Goal: Navigation & Orientation: Find specific page/section

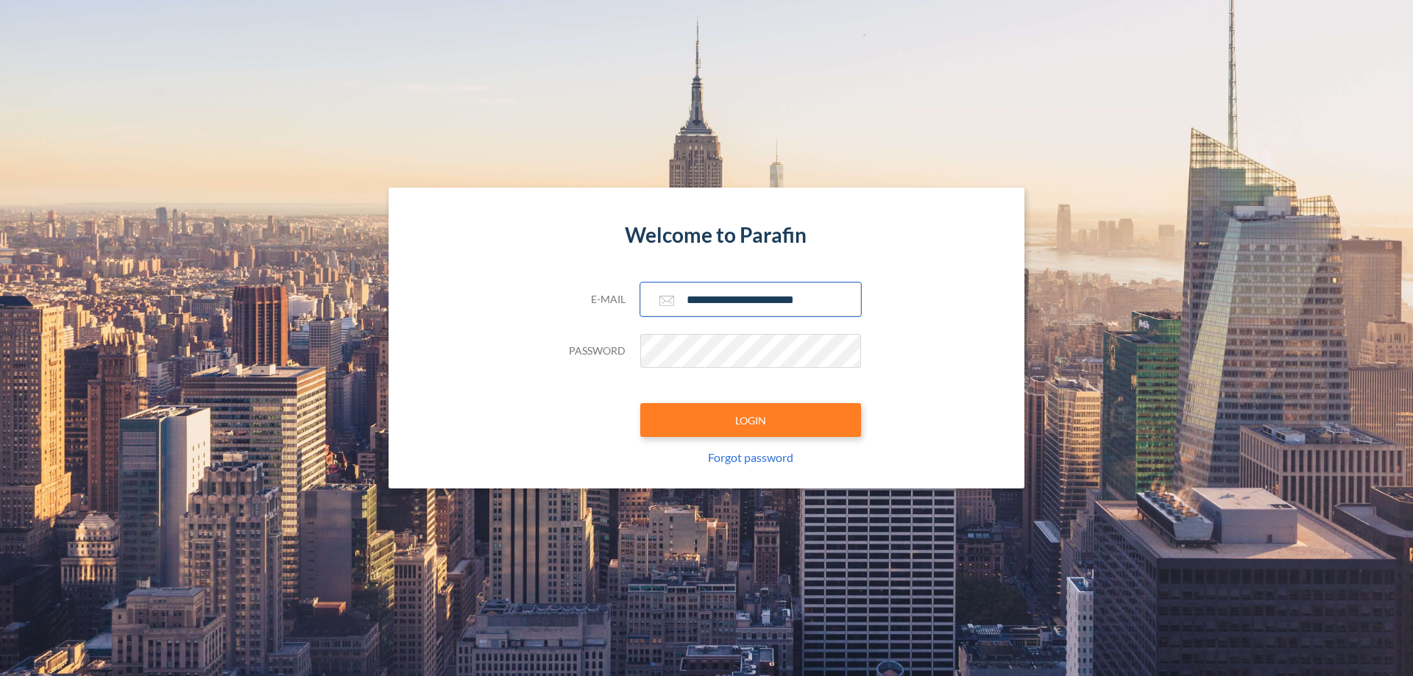
type input "**********"
click at [751, 420] on button "LOGIN" at bounding box center [750, 420] width 221 height 34
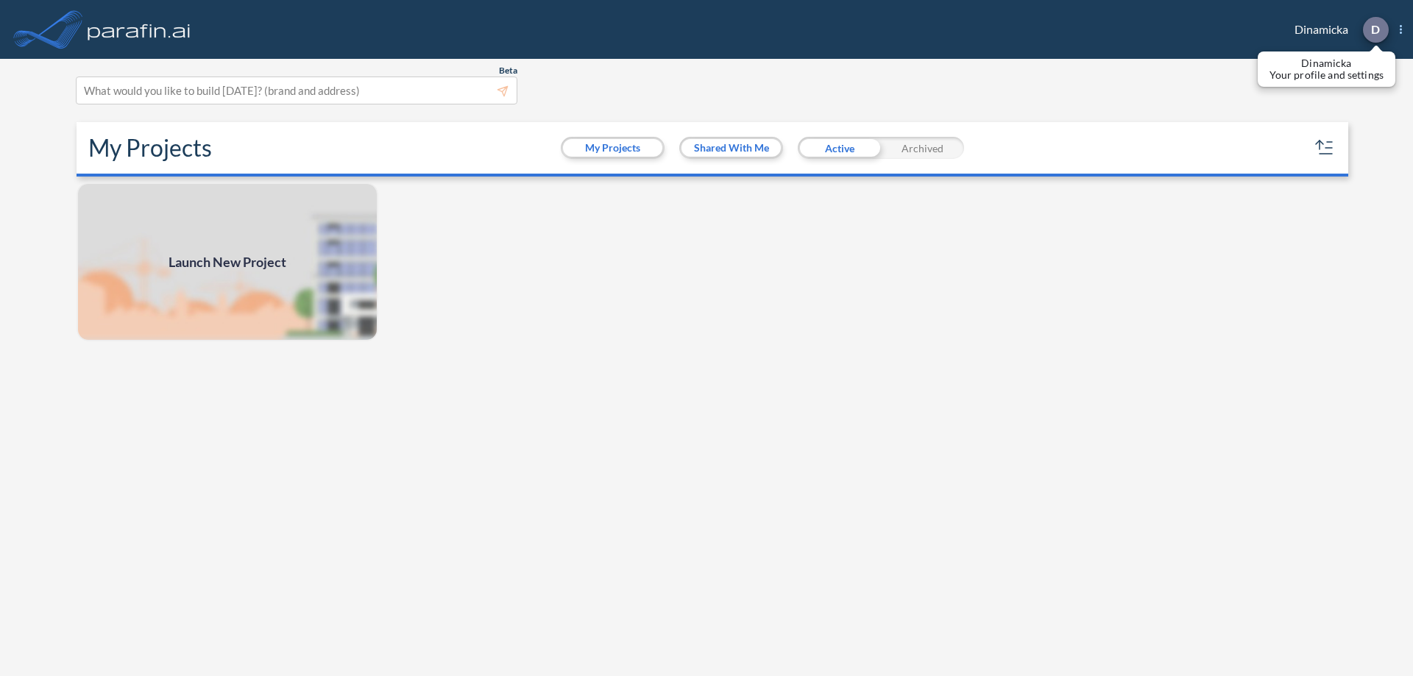
click at [1375, 29] on p "D" at bounding box center [1375, 29] width 9 height 13
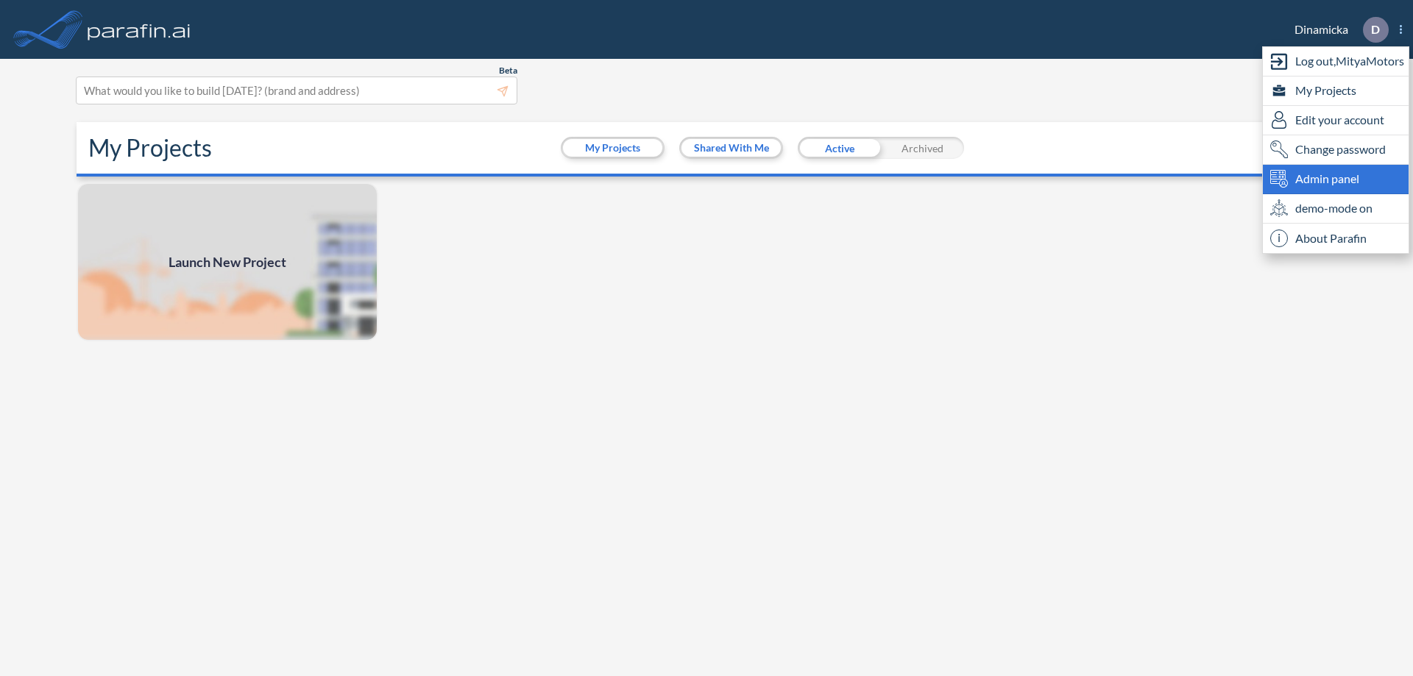
click at [1336, 179] on span "Admin panel" at bounding box center [1327, 179] width 64 height 18
